Goal: Task Accomplishment & Management: Manage account settings

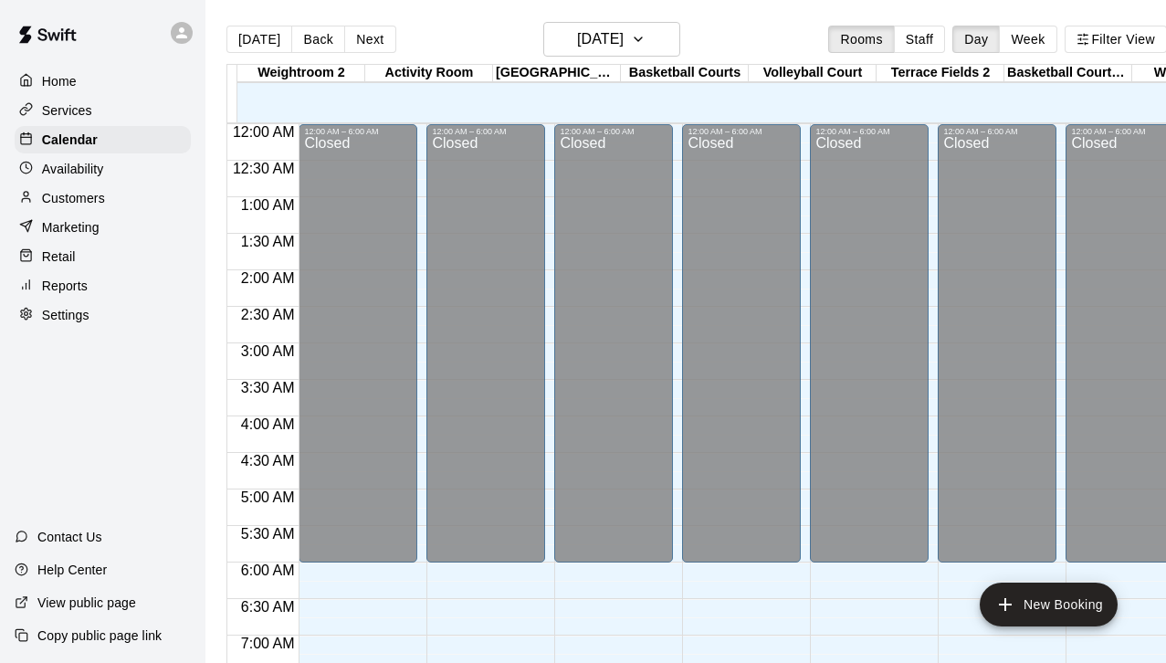
scroll to position [1137, 0]
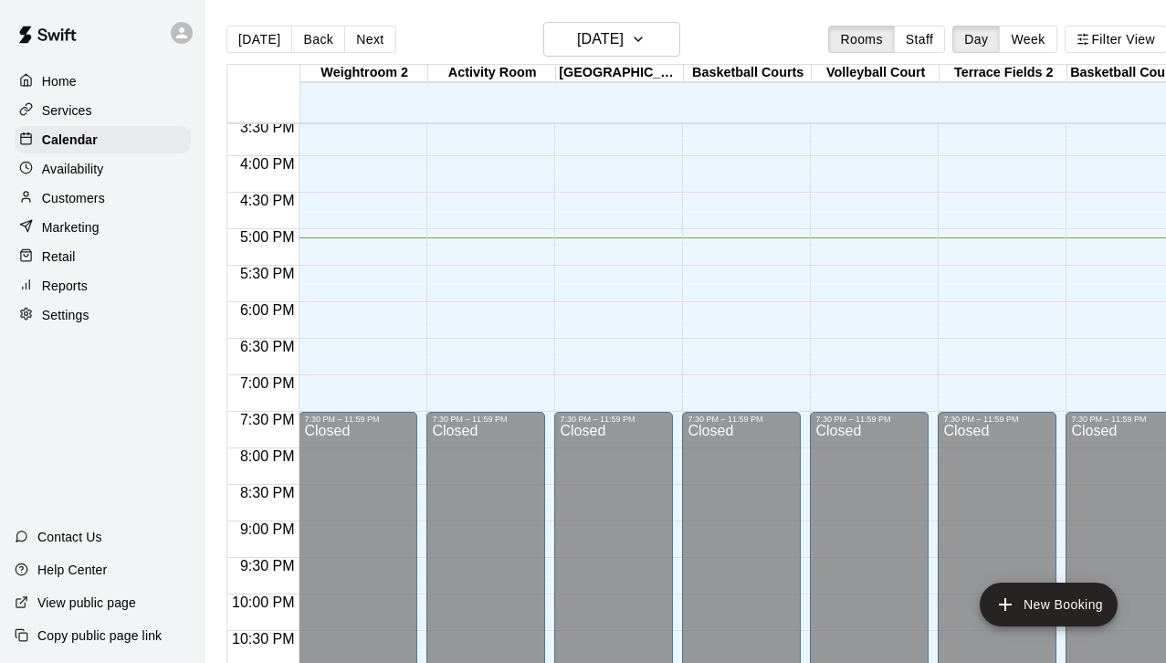
click at [71, 195] on p "Customers" at bounding box center [73, 198] width 63 height 18
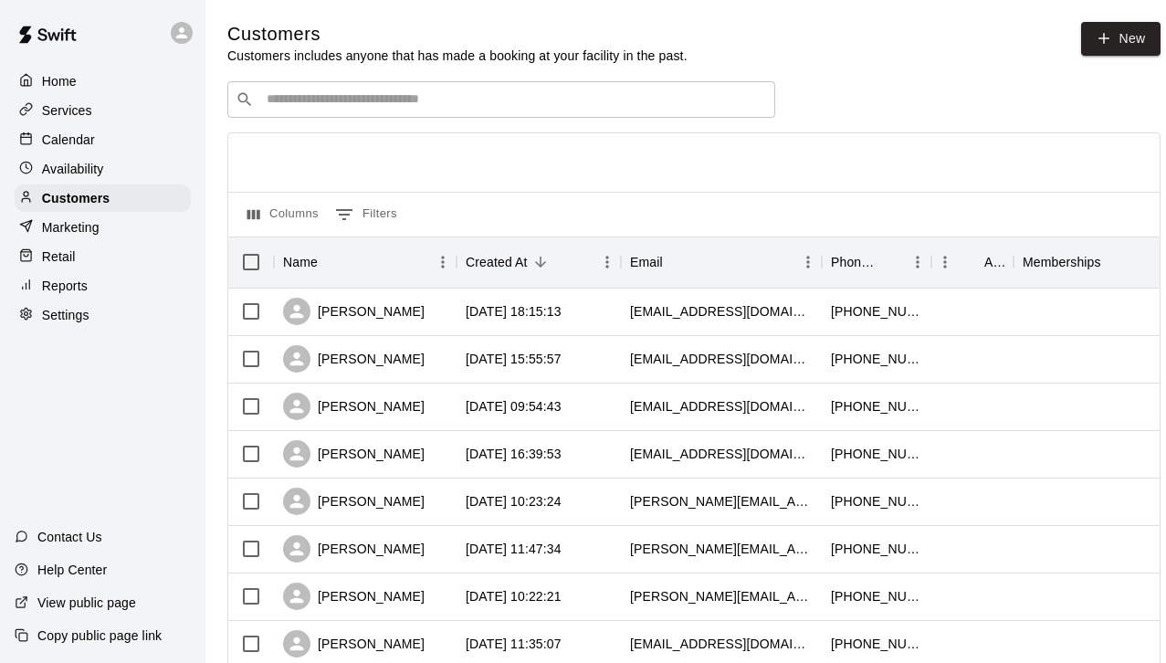
click at [416, 107] on input "Search customers by name or email" at bounding box center [514, 99] width 506 height 18
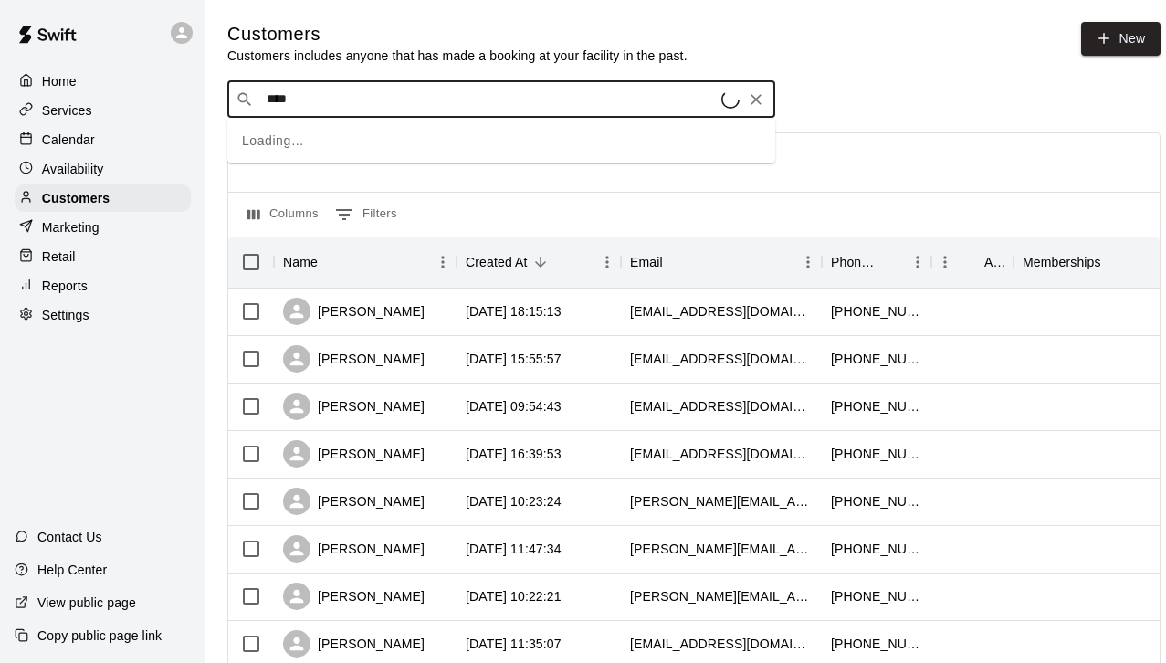
type input "*****"
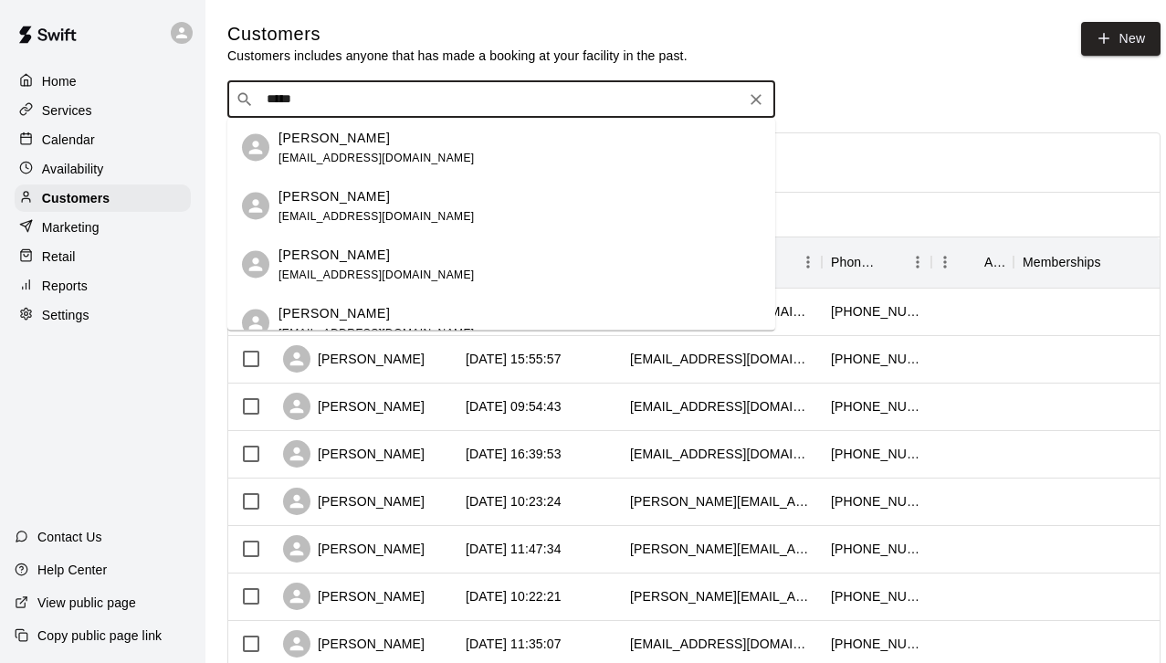
click at [406, 153] on div "Meghen Townsend meghen4@yahoo.com" at bounding box center [520, 147] width 482 height 39
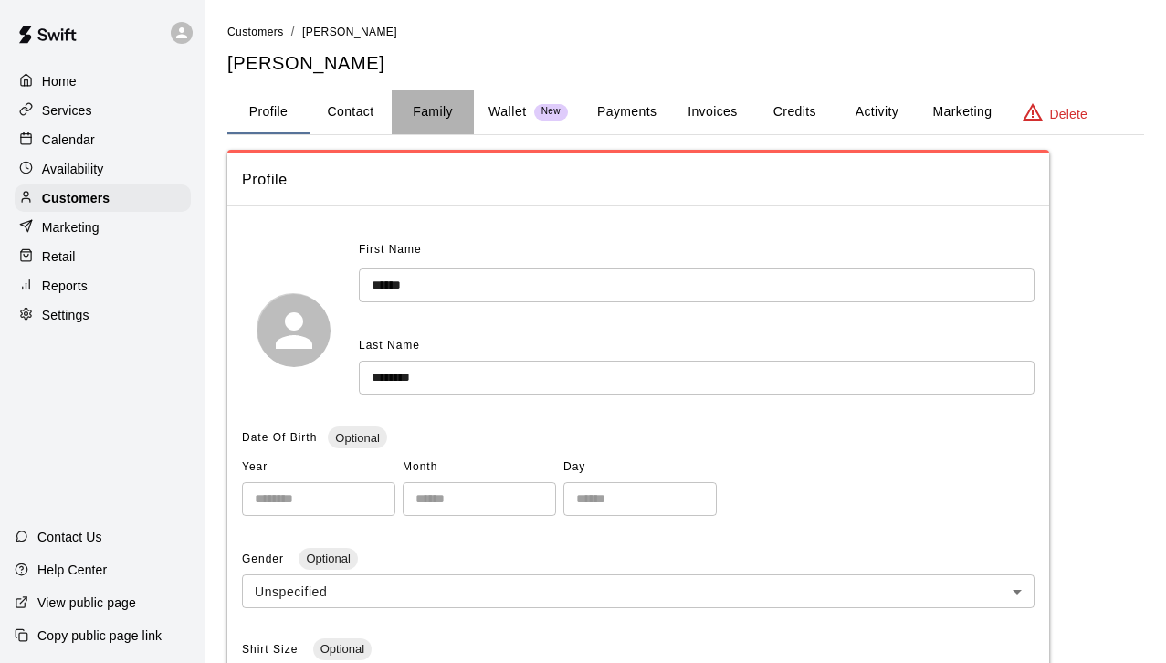
click at [428, 111] on button "Family" at bounding box center [433, 112] width 82 height 44
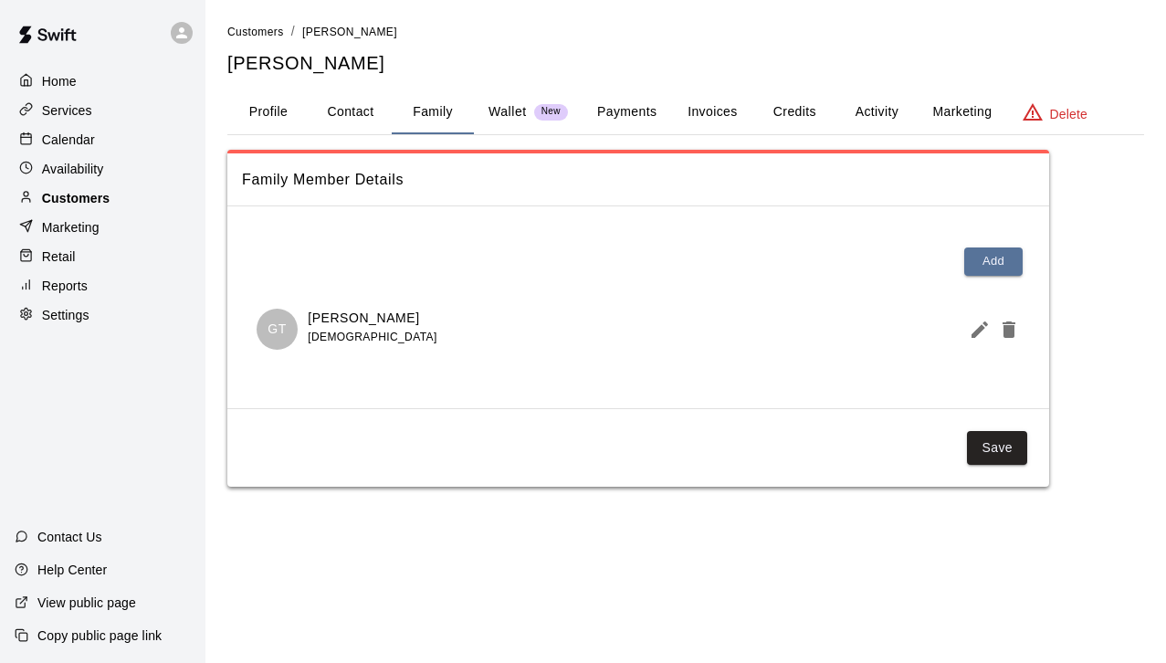
click at [99, 194] on p "Customers" at bounding box center [76, 198] width 68 height 18
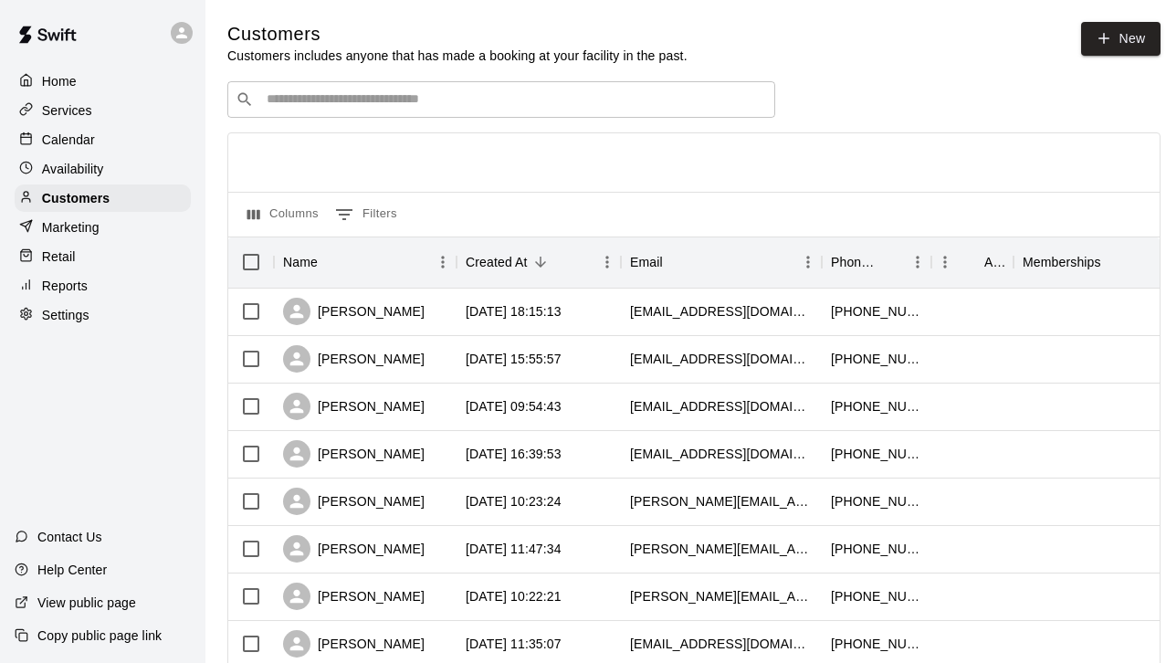
click at [371, 100] on input "Search customers by name or email" at bounding box center [514, 99] width 506 height 18
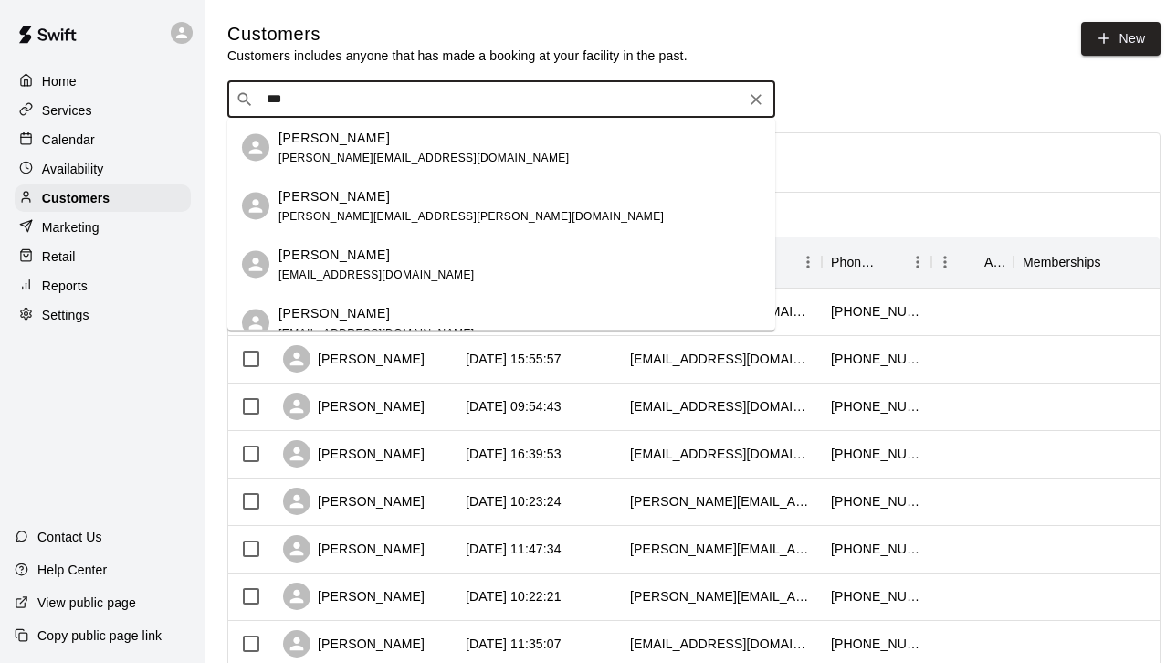
type input "****"
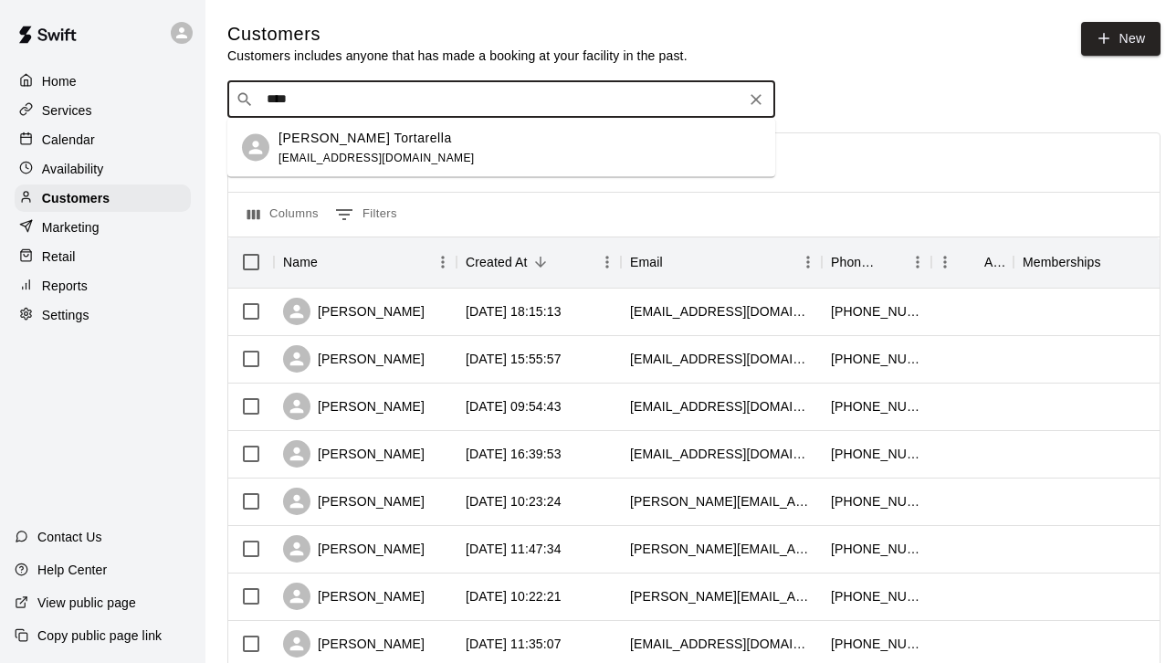
click at [757, 101] on icon "Clear" at bounding box center [756, 99] width 11 height 11
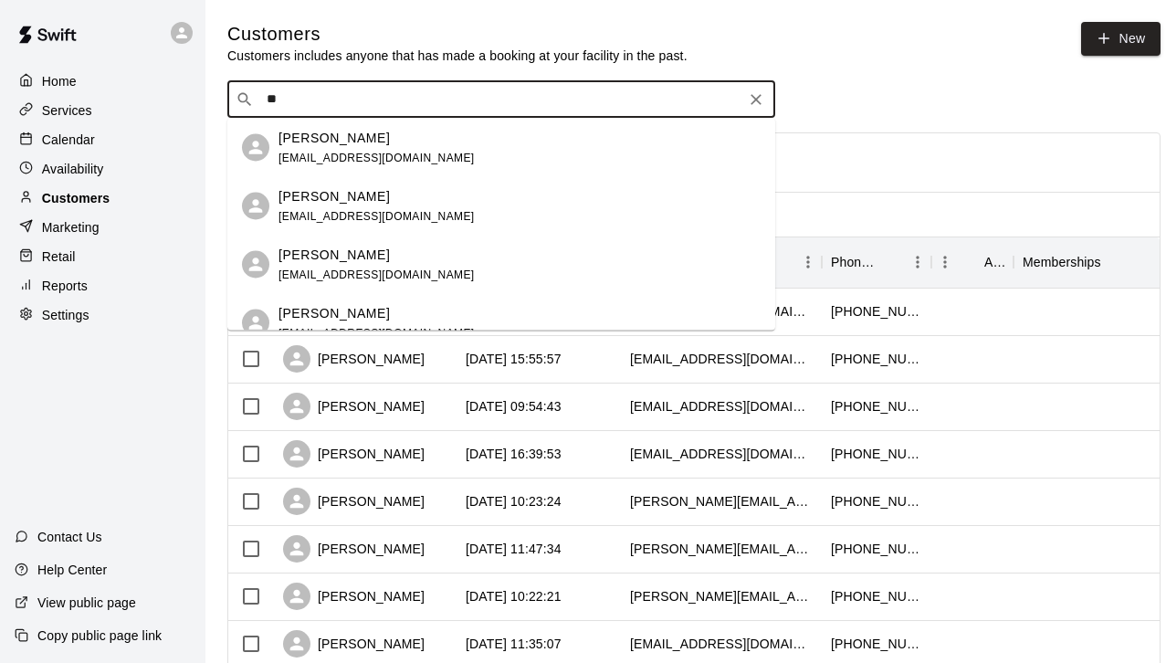
type input "*"
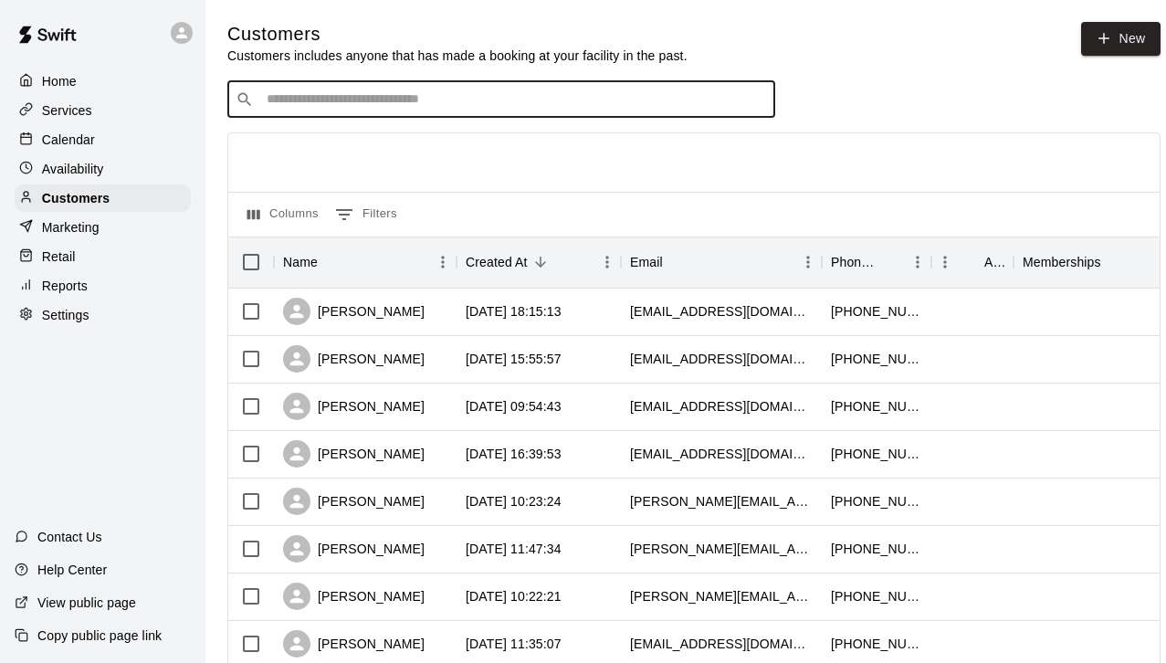
click at [80, 144] on p "Calendar" at bounding box center [68, 140] width 53 height 18
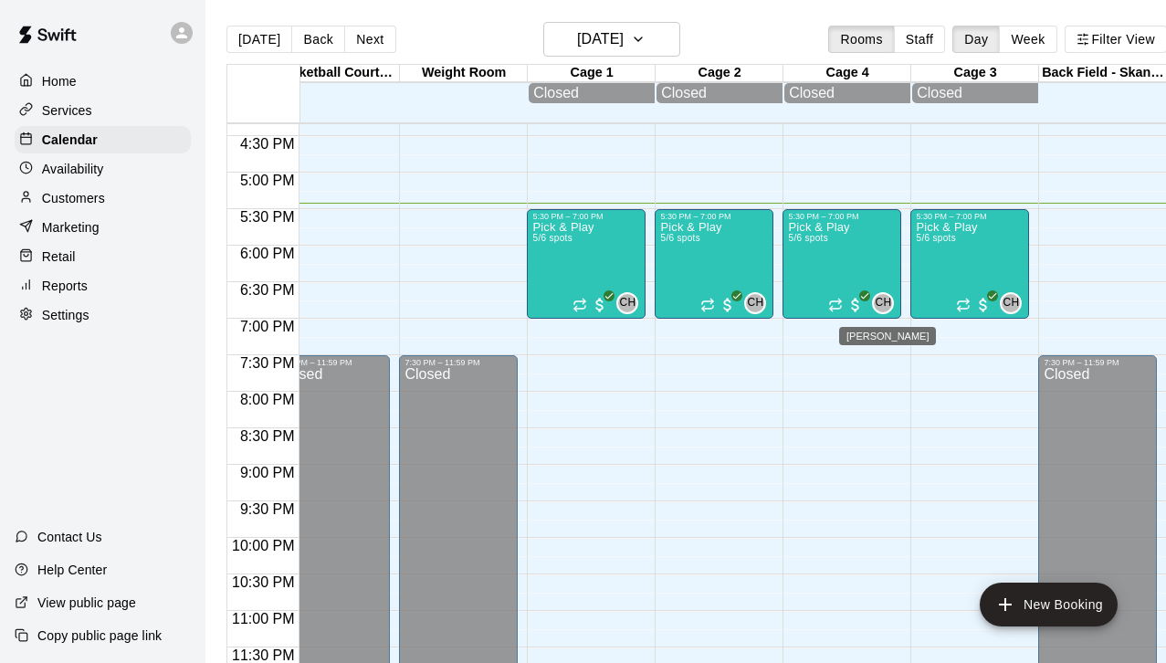
scroll to position [1190, 796]
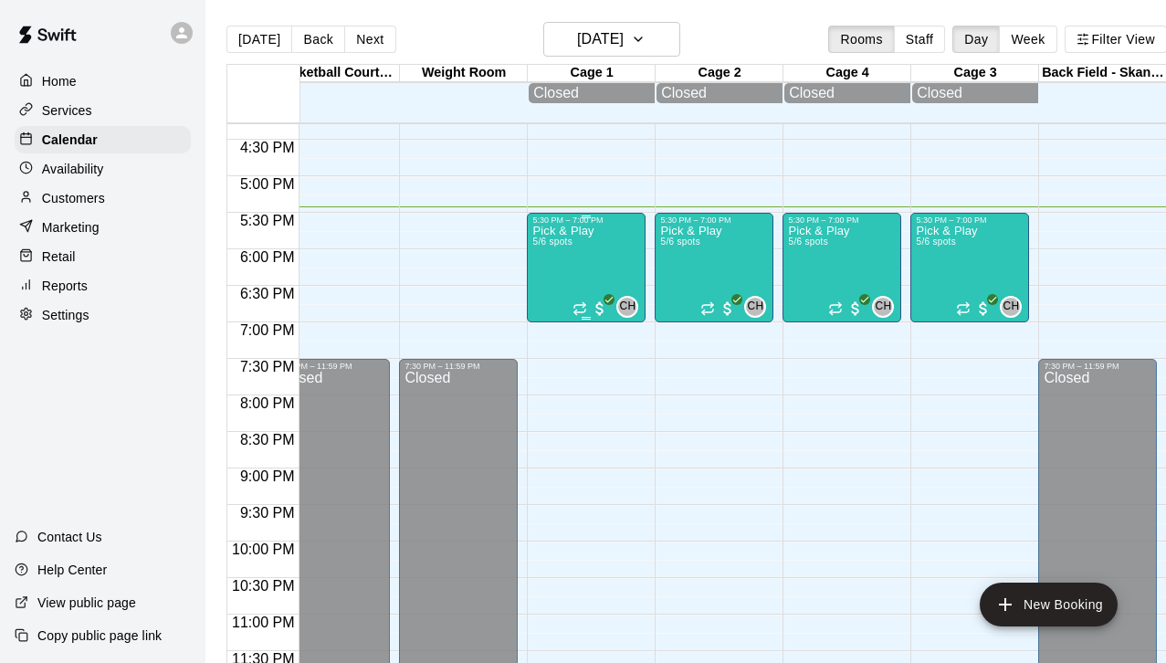
click at [586, 264] on div "Pick & Play 5/6 spots" at bounding box center [563, 556] width 61 height 663
click at [551, 292] on img "edit" at bounding box center [551, 289] width 21 height 21
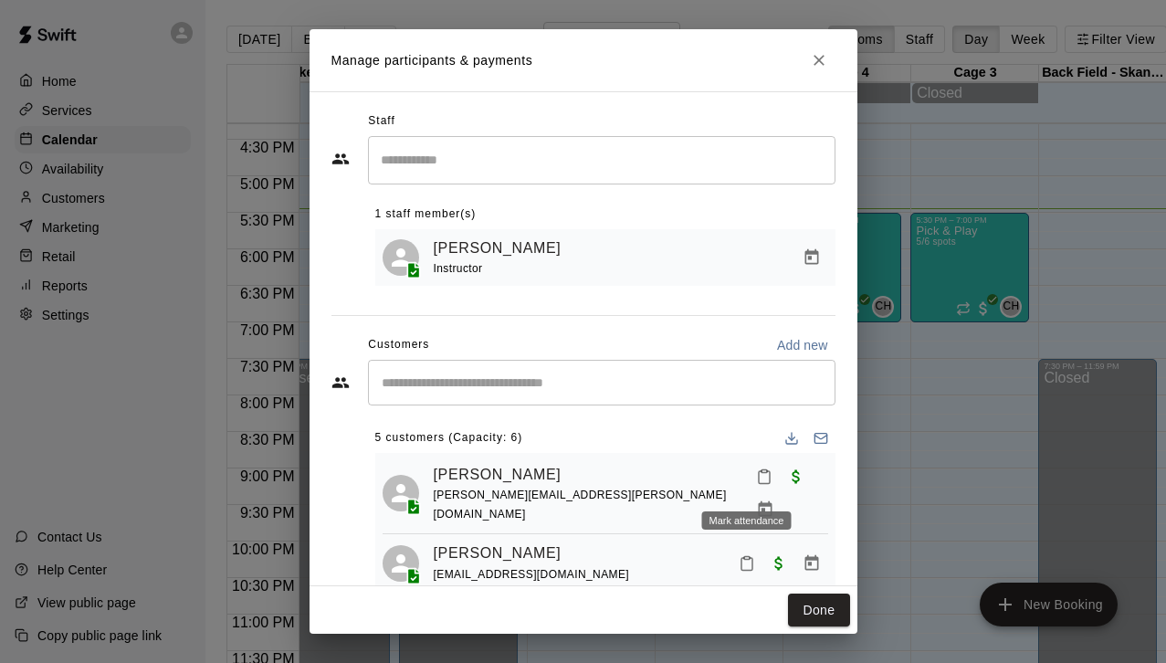
click at [756, 485] on icon "Mark attendance" at bounding box center [764, 477] width 16 height 16
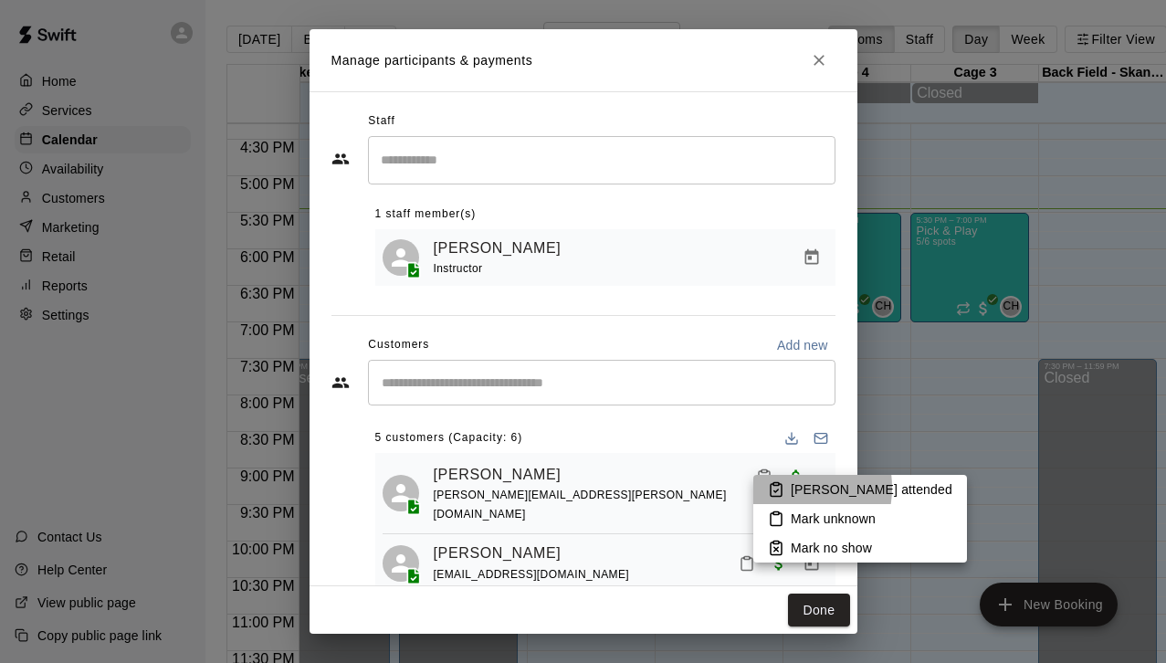
click at [776, 488] on icon at bounding box center [776, 489] width 16 height 16
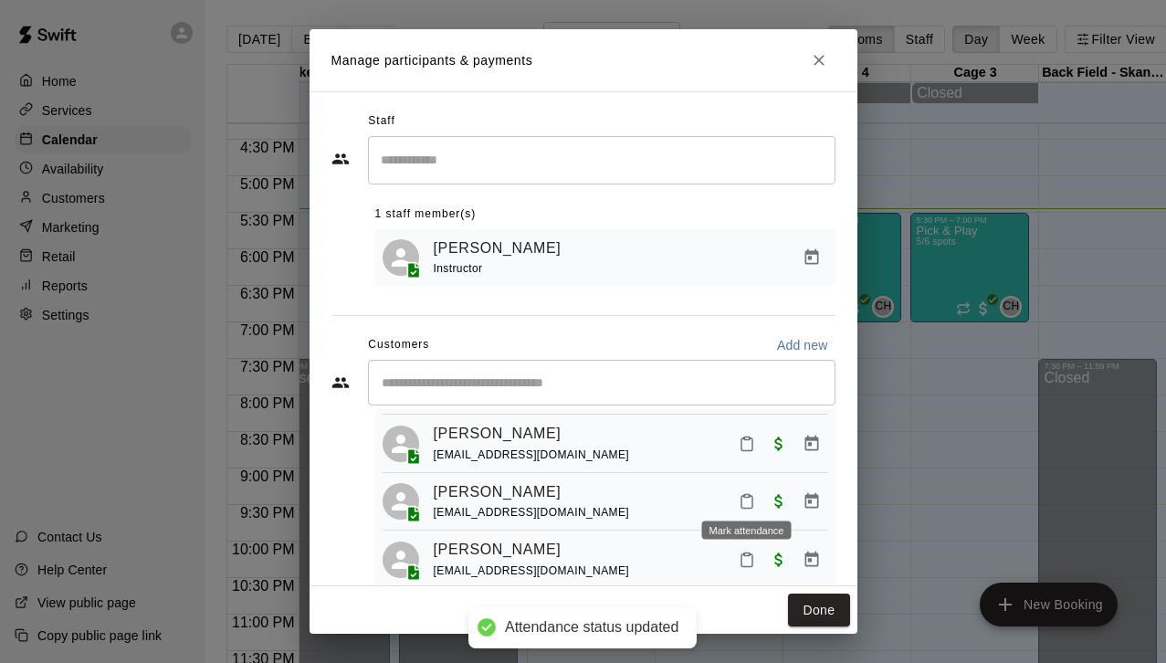
scroll to position [128, 0]
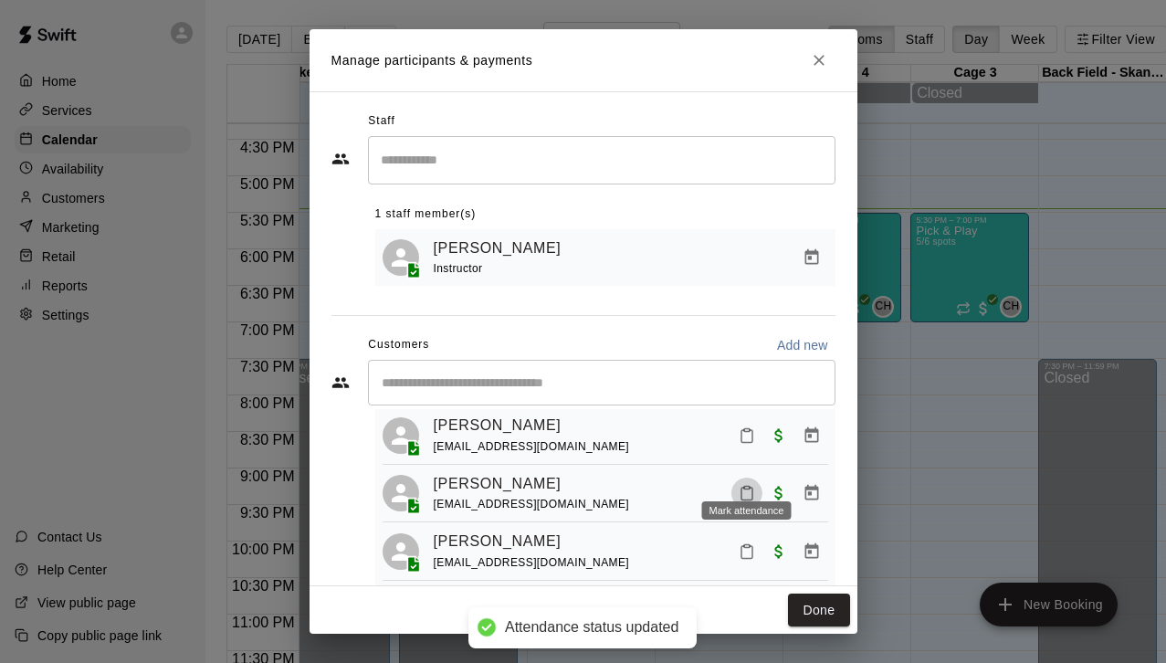
click at [744, 481] on button "Mark attendance" at bounding box center [747, 493] width 31 height 31
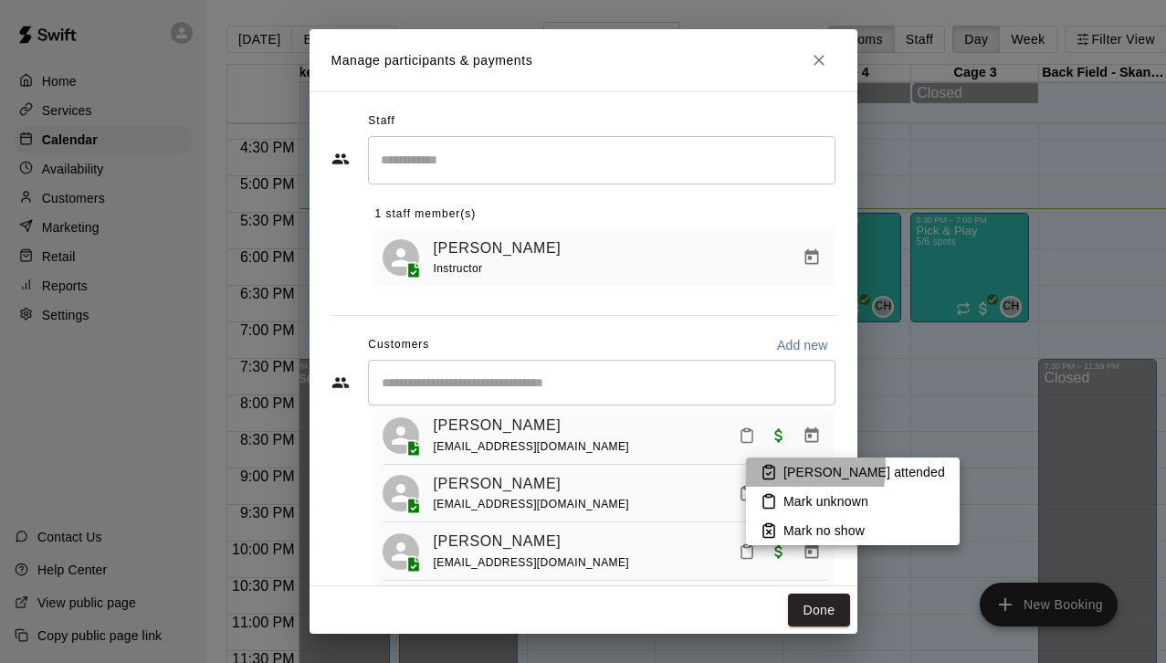
click at [768, 468] on rect at bounding box center [768, 467] width 5 height 3
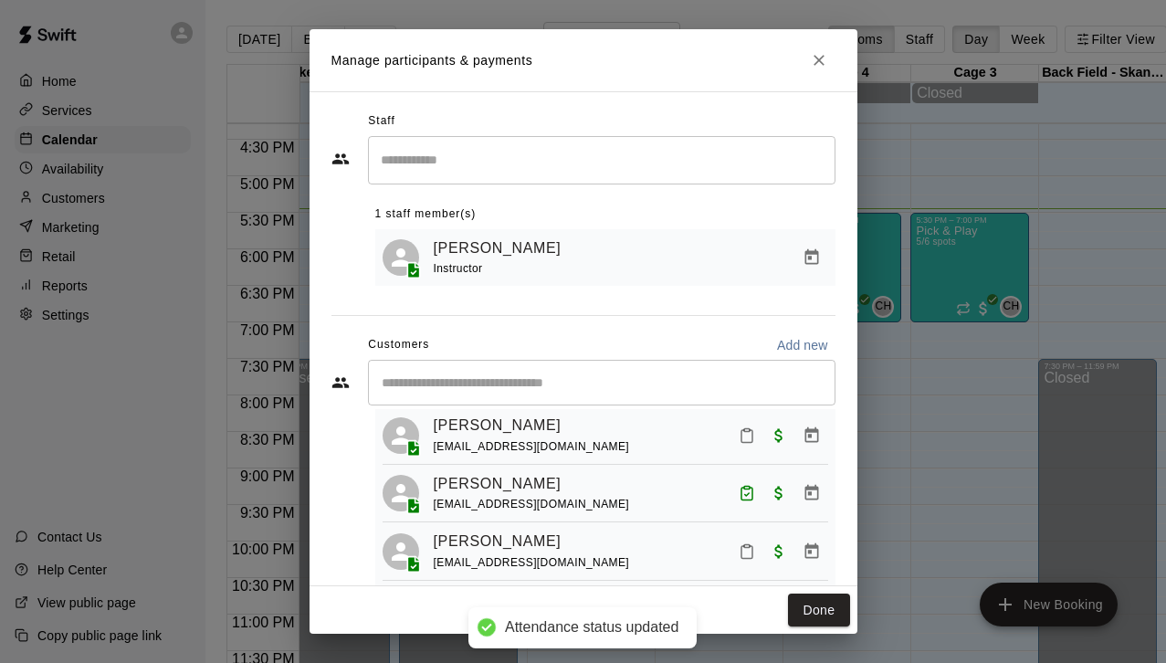
click at [447, 398] on div "​" at bounding box center [602, 383] width 468 height 46
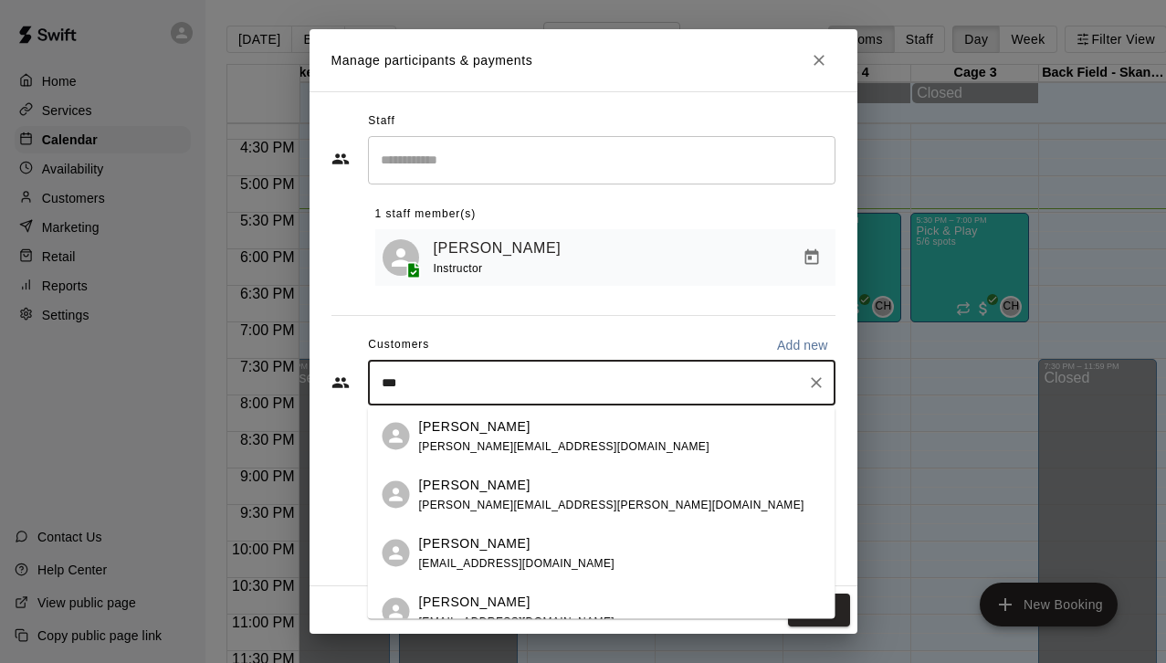
type input "****"
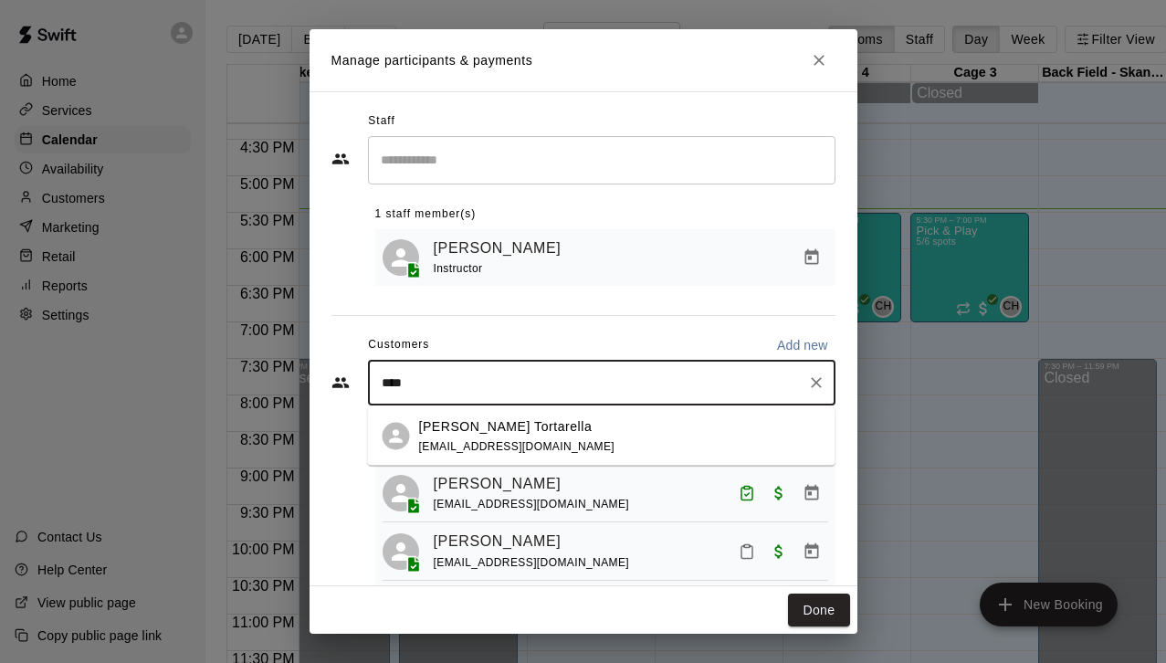
click at [507, 440] on span "luket212@yahoo.com" at bounding box center [517, 445] width 196 height 13
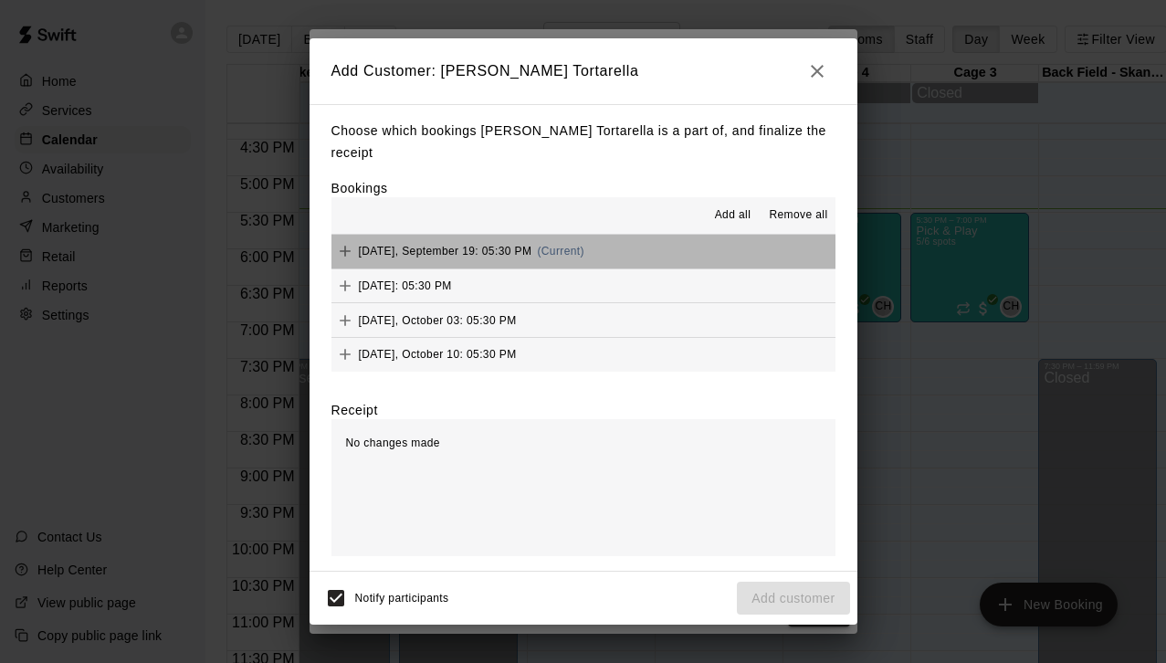
click at [475, 245] on span "Friday, September 19: 05:30 PM" at bounding box center [446, 251] width 174 height 13
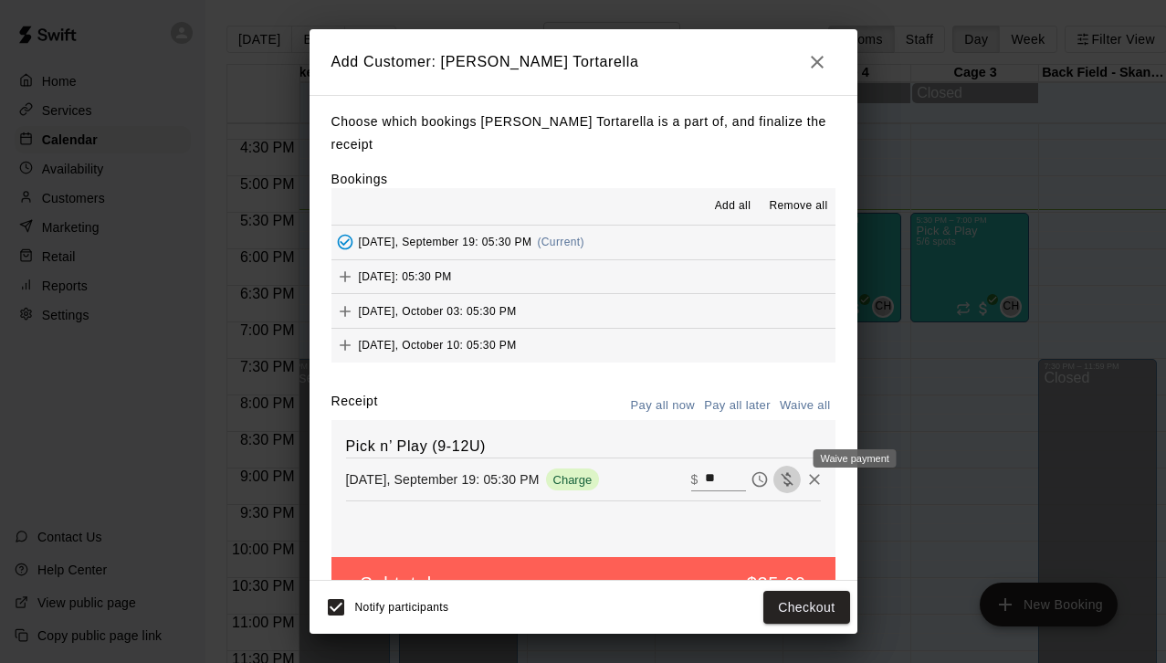
click at [786, 470] on icon "Waive payment" at bounding box center [787, 479] width 18 height 18
type input "*"
click at [799, 609] on button "Add customer" at bounding box center [793, 608] width 112 height 34
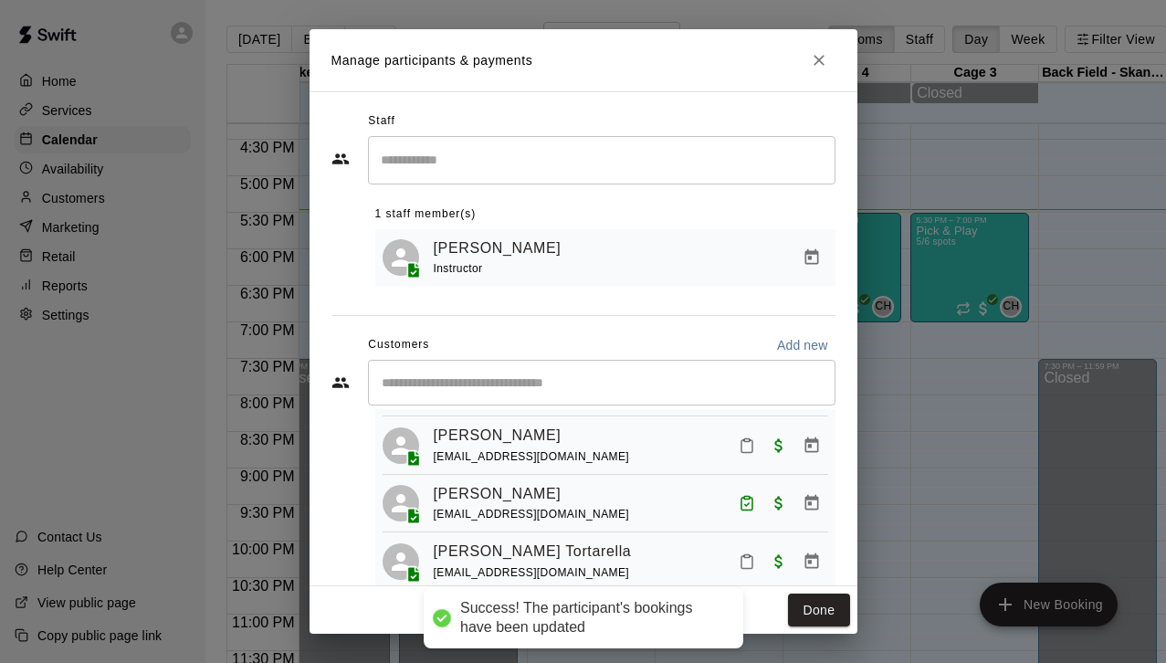
scroll to position [112, 0]
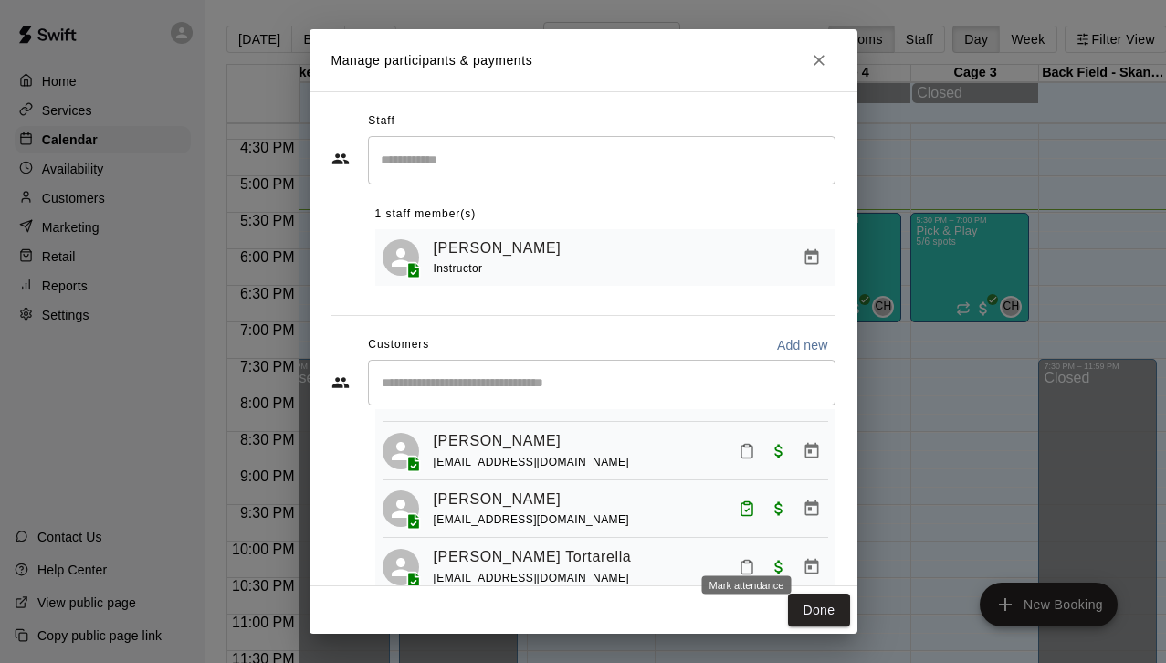
click at [748, 559] on icon "Mark attendance" at bounding box center [747, 567] width 16 height 16
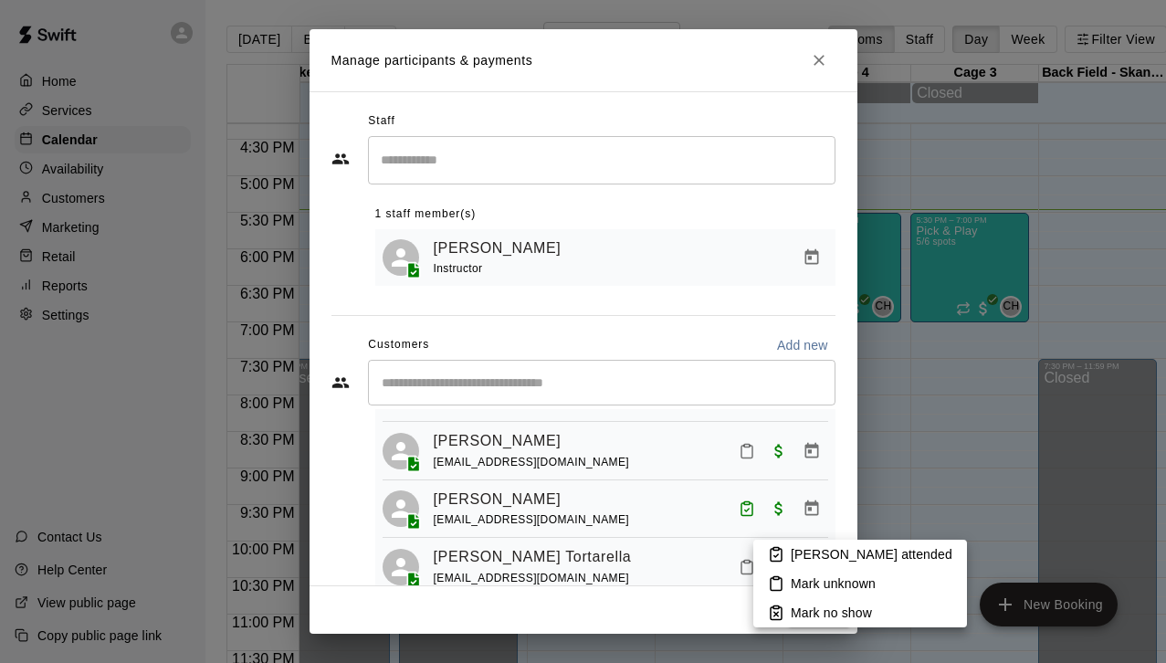
click at [778, 551] on rect at bounding box center [776, 549] width 5 height 3
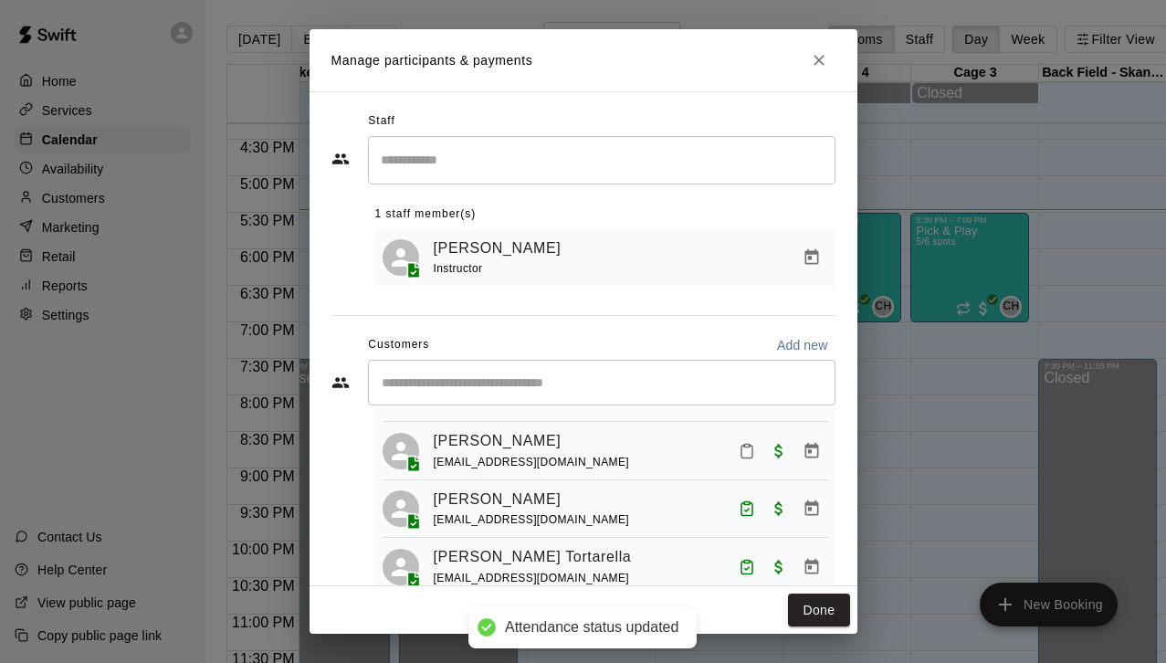
scroll to position [42, 0]
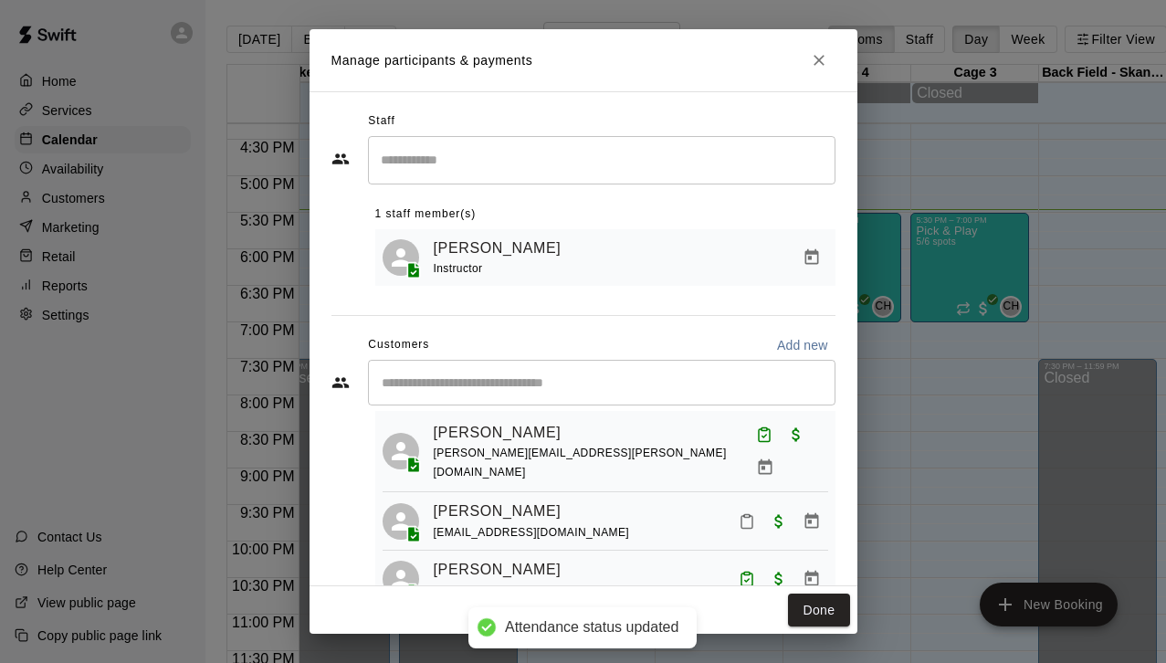
click at [754, 513] on icon "Mark attendance" at bounding box center [747, 521] width 16 height 16
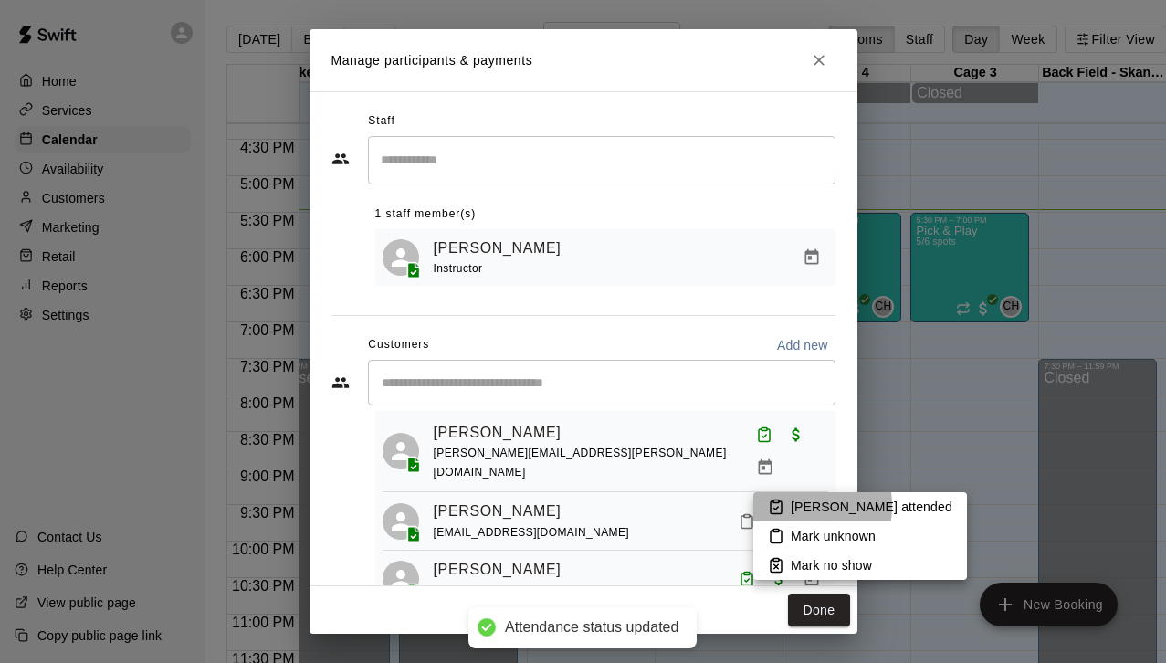
click at [786, 506] on li "Mark attended" at bounding box center [861, 506] width 214 height 29
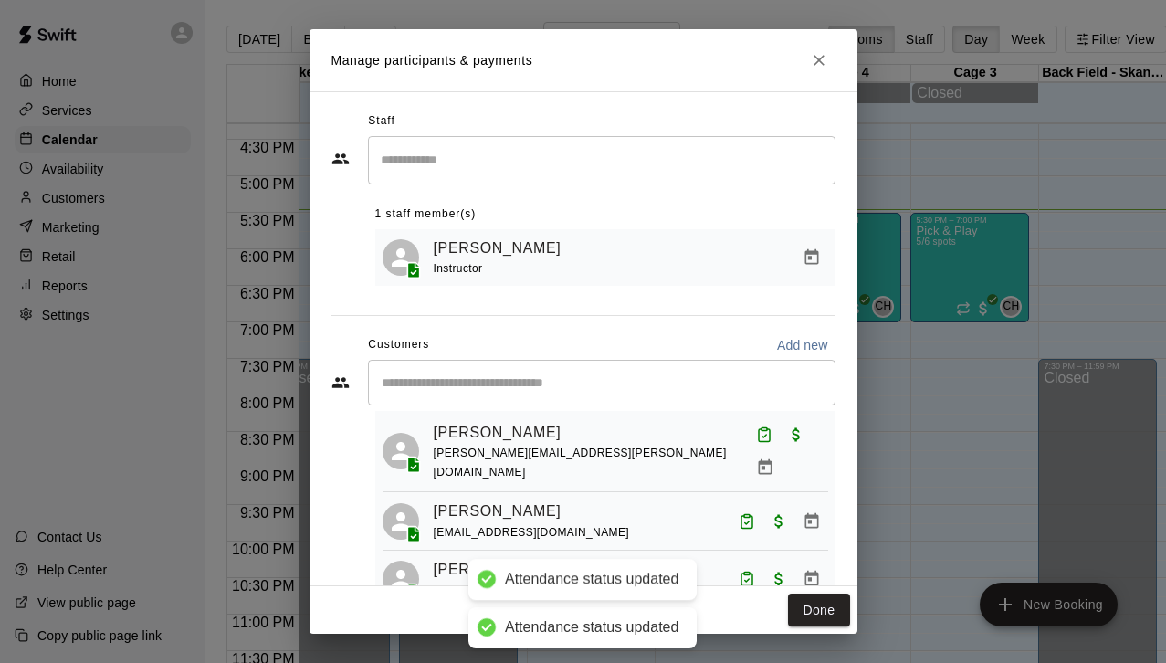
click at [596, 378] on input "Start typing to search customers..." at bounding box center [601, 383] width 451 height 18
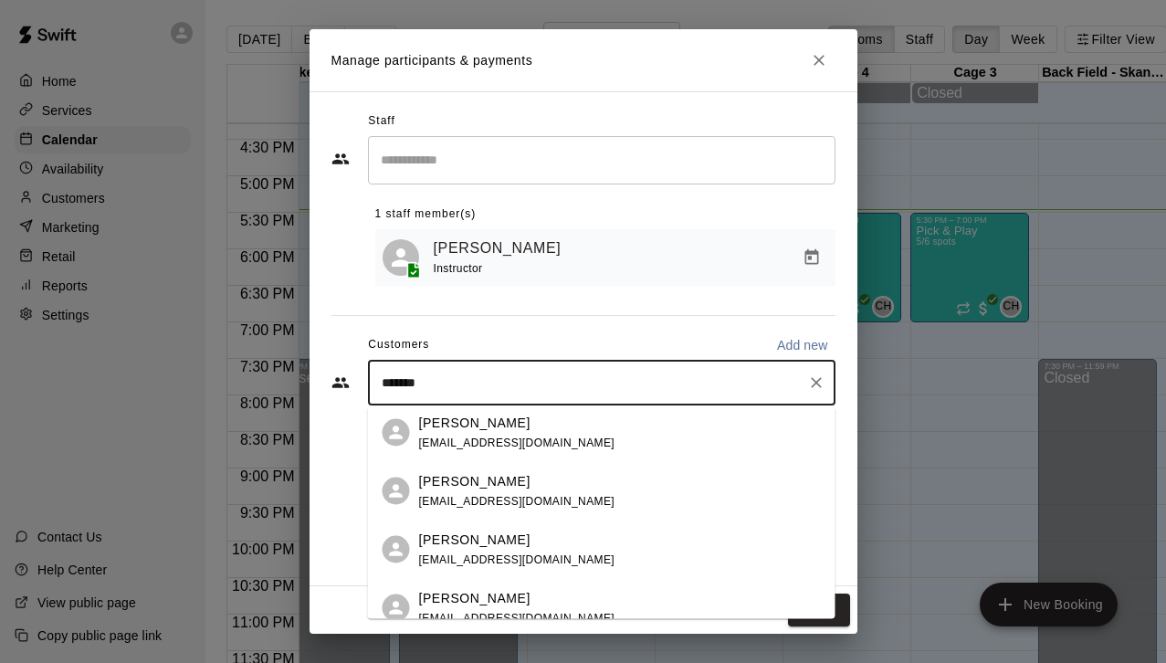
scroll to position [0, 0]
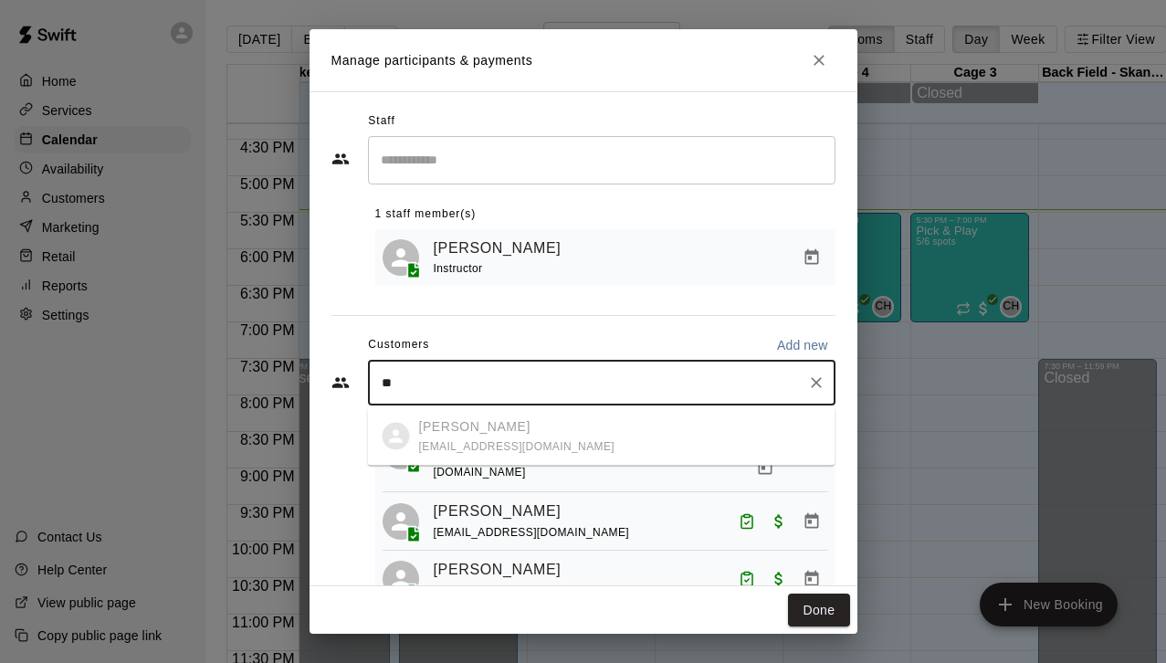
type input "*"
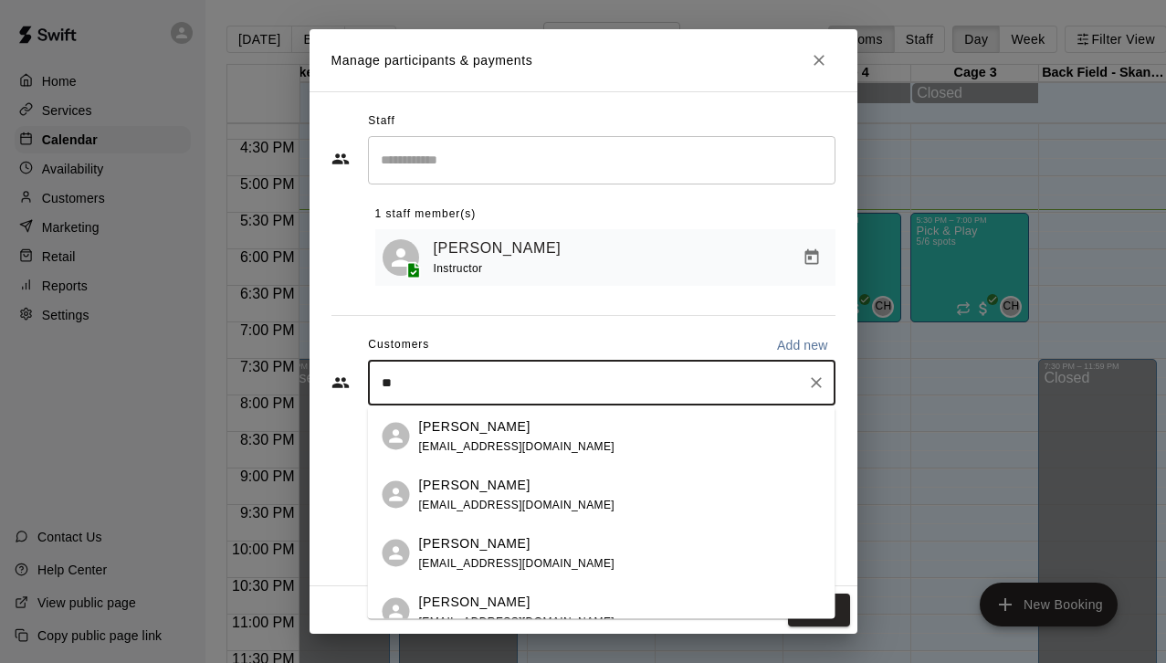
type input "*"
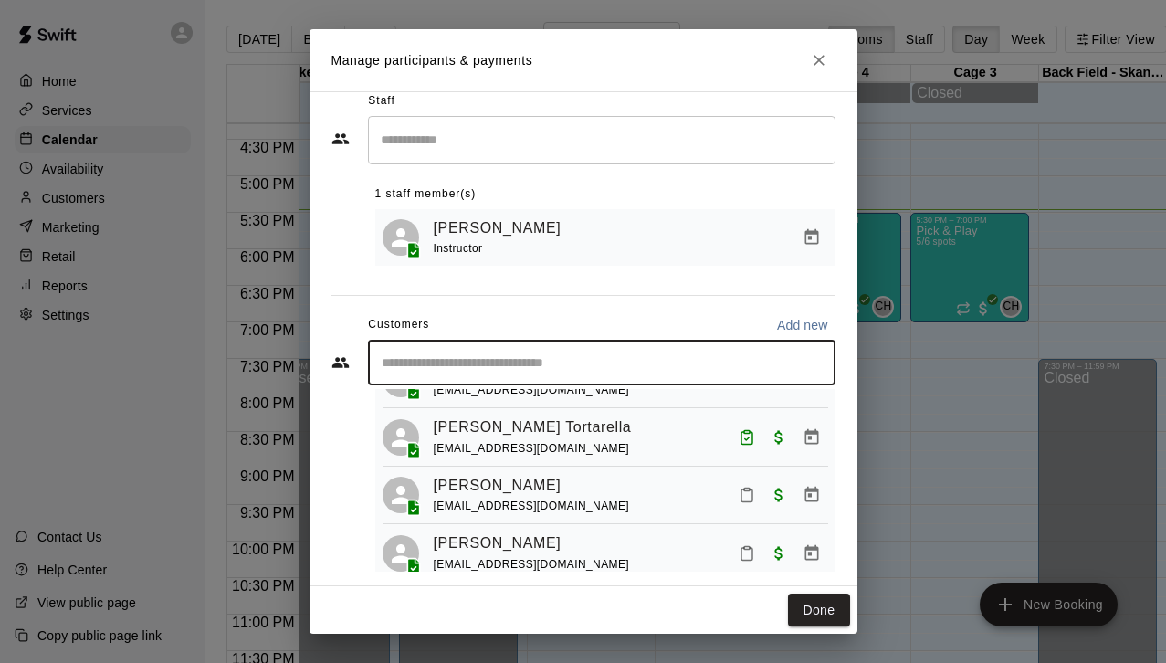
scroll to position [23, 0]
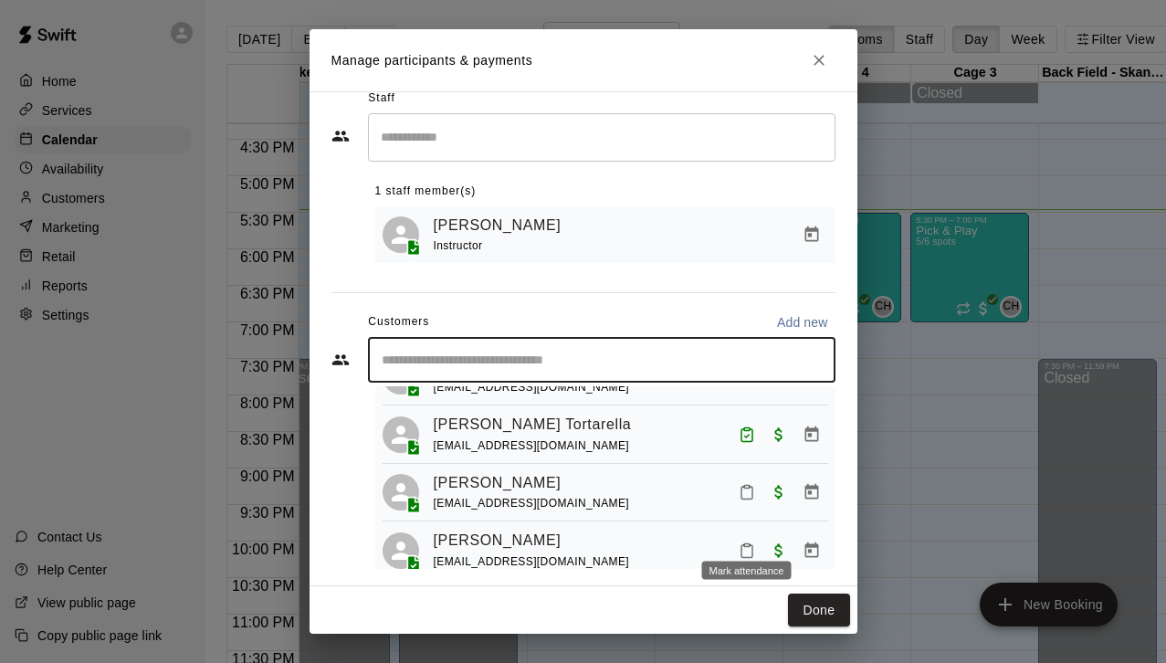
click at [746, 543] on icon "Mark attendance" at bounding box center [747, 551] width 16 height 16
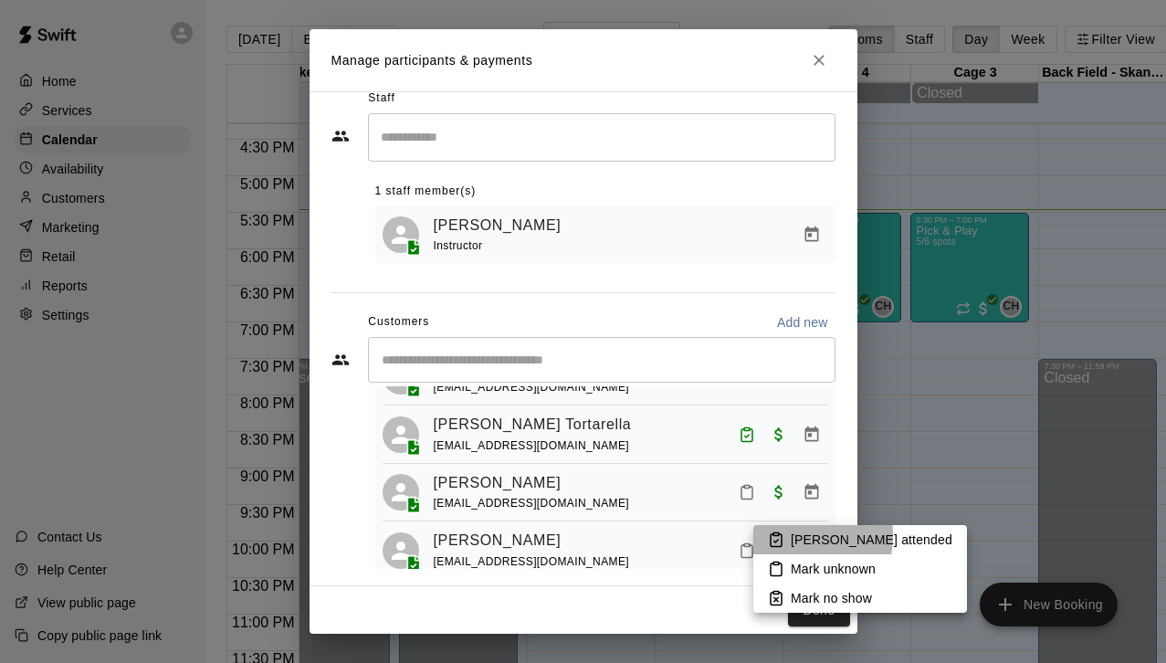
click at [788, 536] on li "Mark attended" at bounding box center [861, 539] width 214 height 29
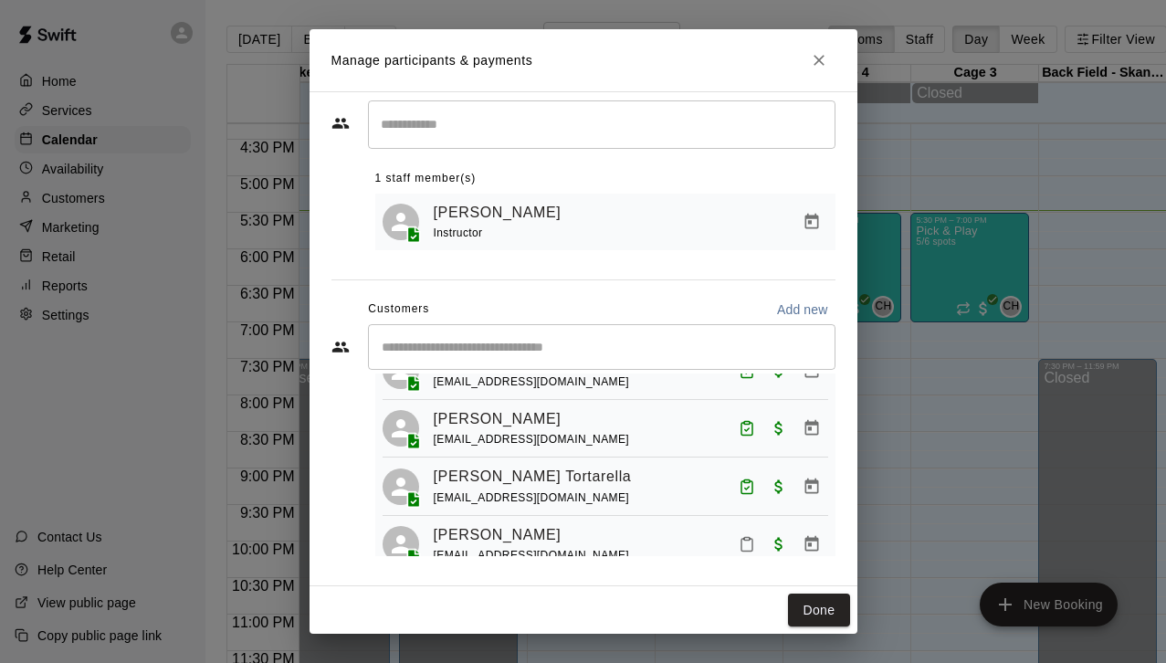
scroll to position [222, 0]
